Goal: Information Seeking & Learning: Learn about a topic

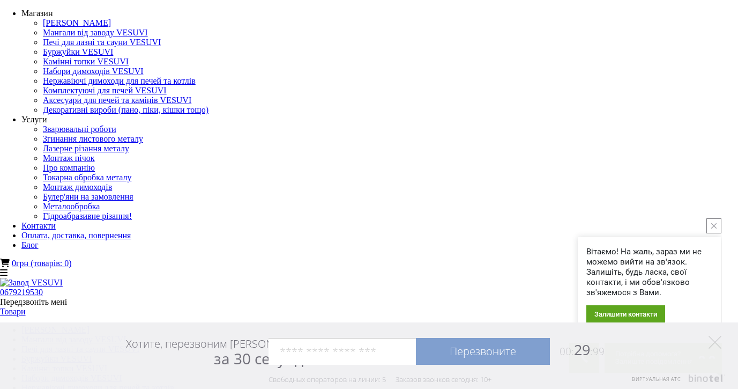
click at [711, 224] on icon "close button" at bounding box center [713, 225] width 5 height 5
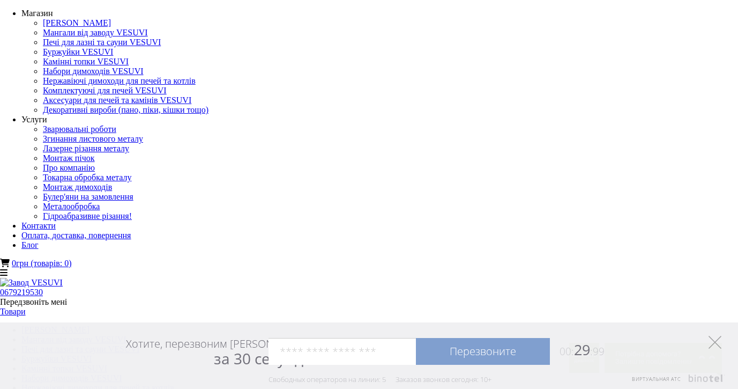
click at [716, 339] on icon at bounding box center [715, 342] width 13 height 13
